Goal: Navigation & Orientation: Find specific page/section

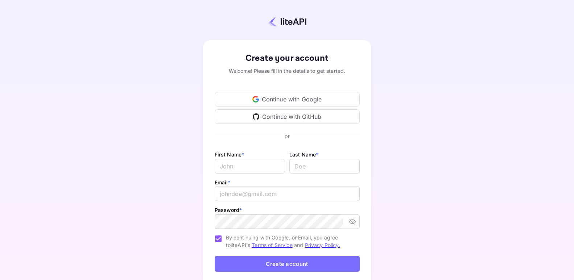
click at [273, 100] on div "Continue with Google" at bounding box center [287, 99] width 145 height 15
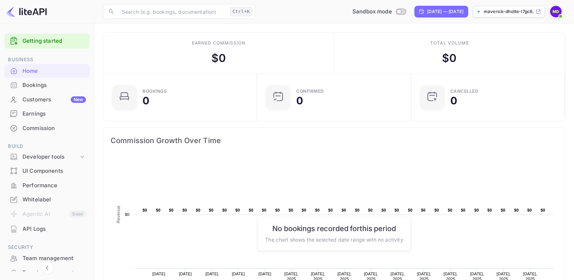
scroll to position [112, 144]
click at [37, 67] on div "Home" at bounding box center [53, 71] width 63 height 8
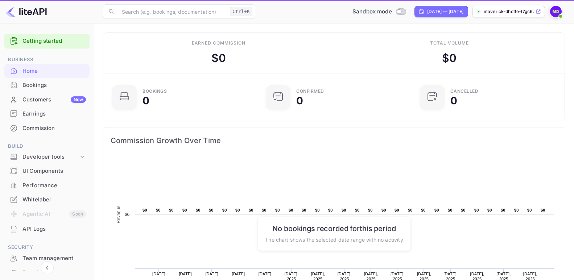
click at [42, 86] on div "Bookings" at bounding box center [53, 85] width 63 height 8
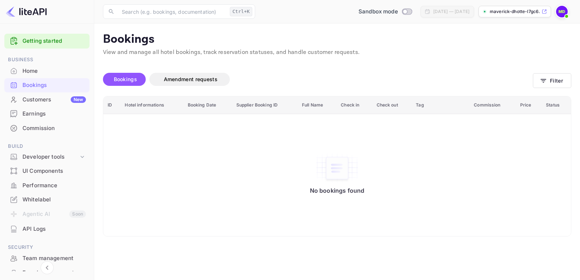
click at [33, 199] on div "Whitelabel" at bounding box center [53, 200] width 63 height 8
